Goal: Ask a question

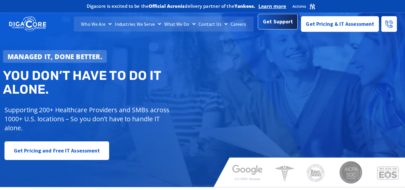
click at [274, 22] on span "Get Support" at bounding box center [278, 22] width 30 height 12
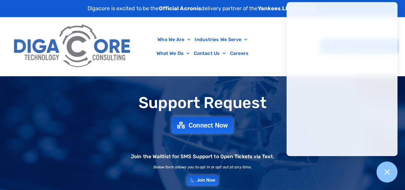
click at [204, 126] on span "Connect Now" at bounding box center [208, 125] width 40 height 7
